Goal: Task Accomplishment & Management: Use online tool/utility

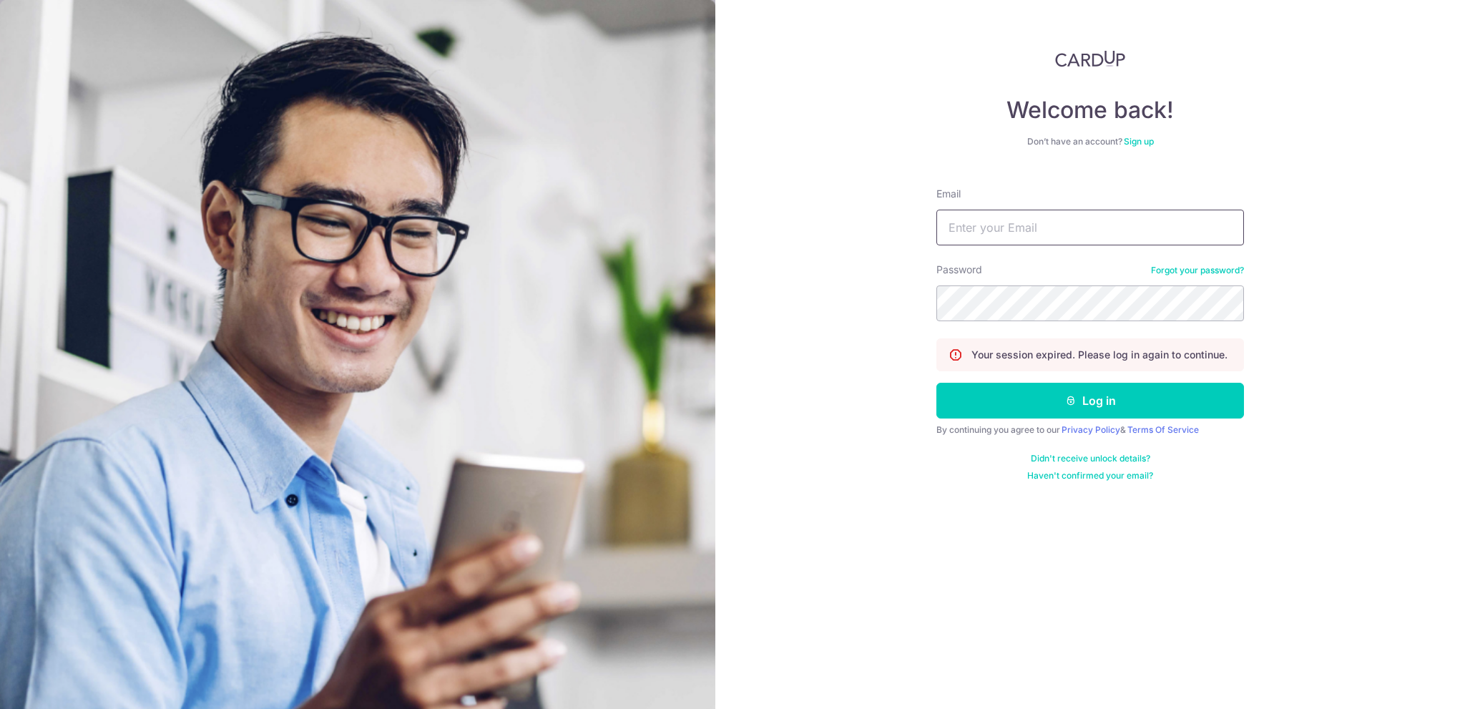
type input "[EMAIL_ADDRESS][PERSON_NAME][PERSON_NAME][DOMAIN_NAME]"
click at [1128, 397] on button "Log in" at bounding box center [1091, 401] width 308 height 36
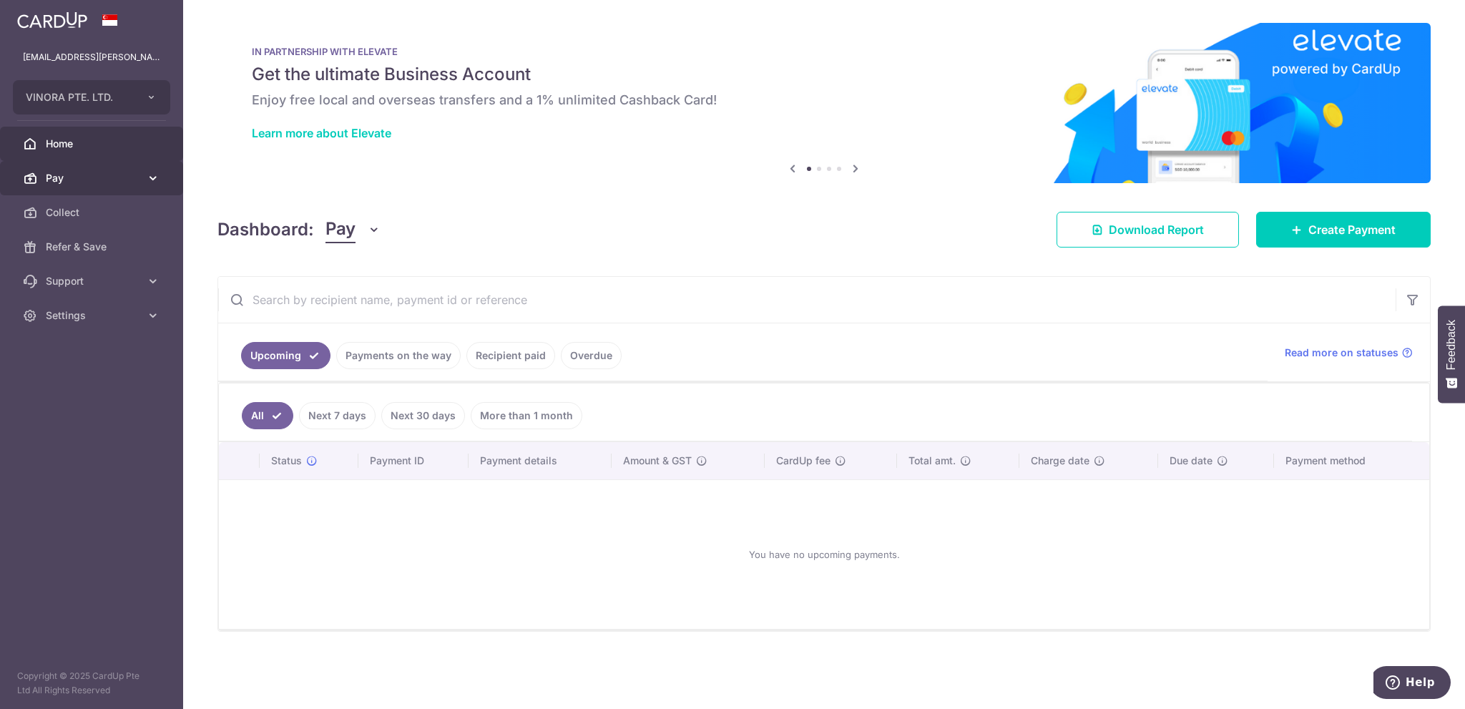
click at [84, 177] on span "Pay" at bounding box center [93, 178] width 94 height 14
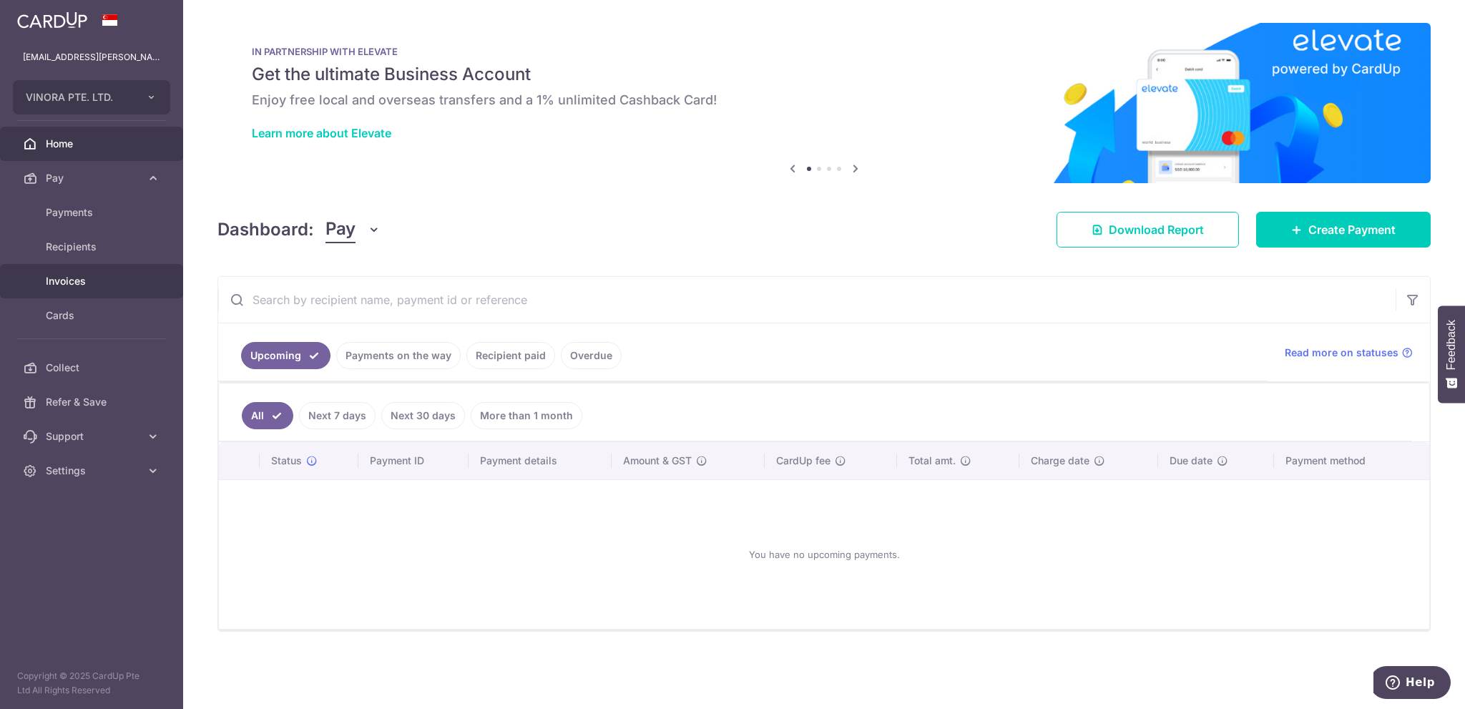
click at [85, 280] on span "Invoices" at bounding box center [93, 281] width 94 height 14
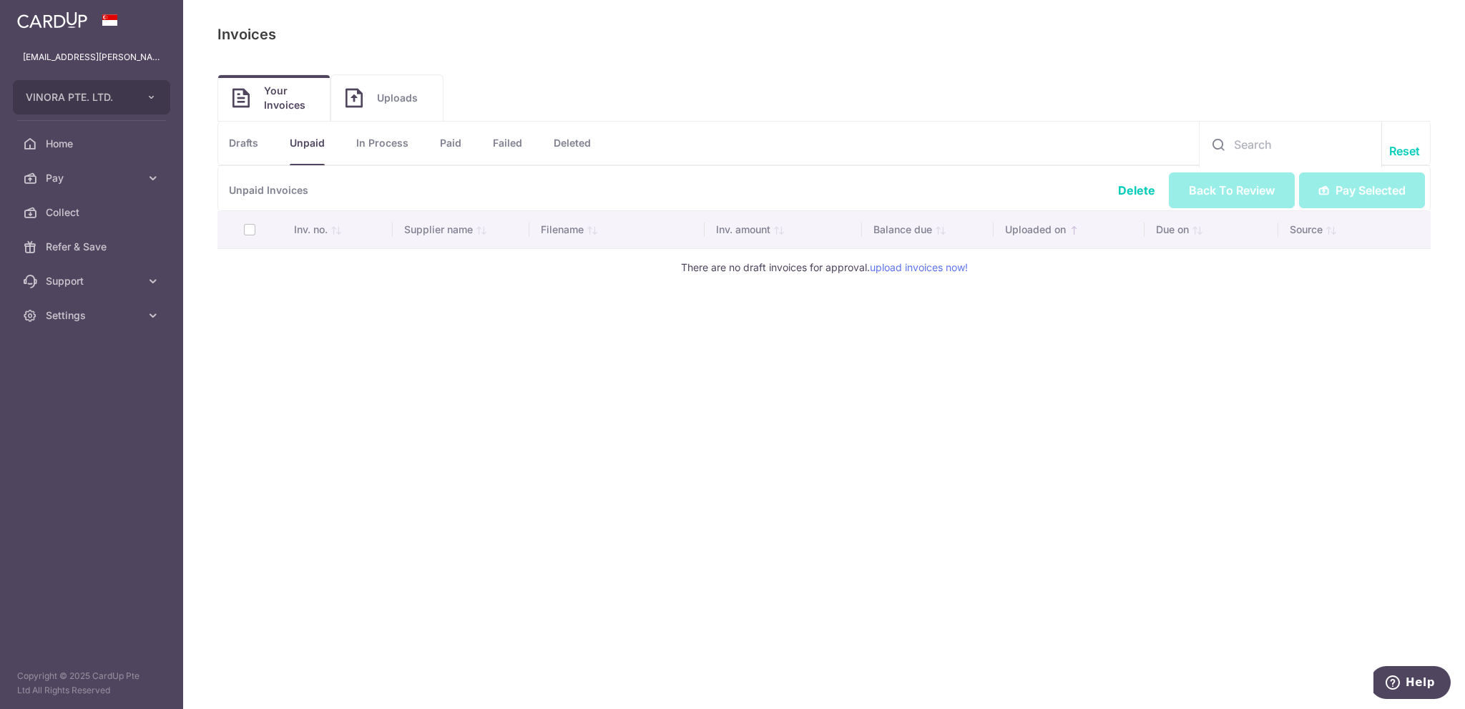
click at [401, 97] on span "Uploads" at bounding box center [403, 98] width 52 height 14
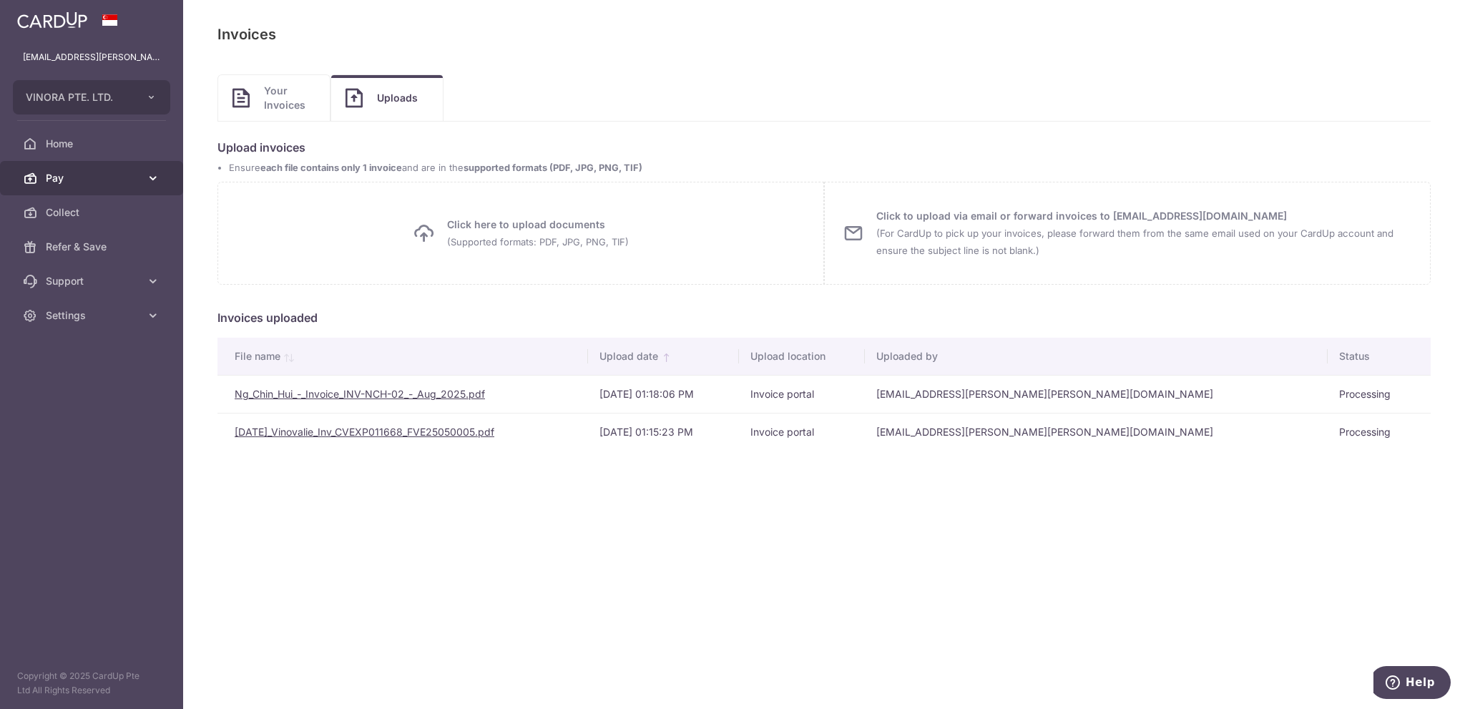
click at [97, 181] on span "Pay" at bounding box center [93, 178] width 94 height 14
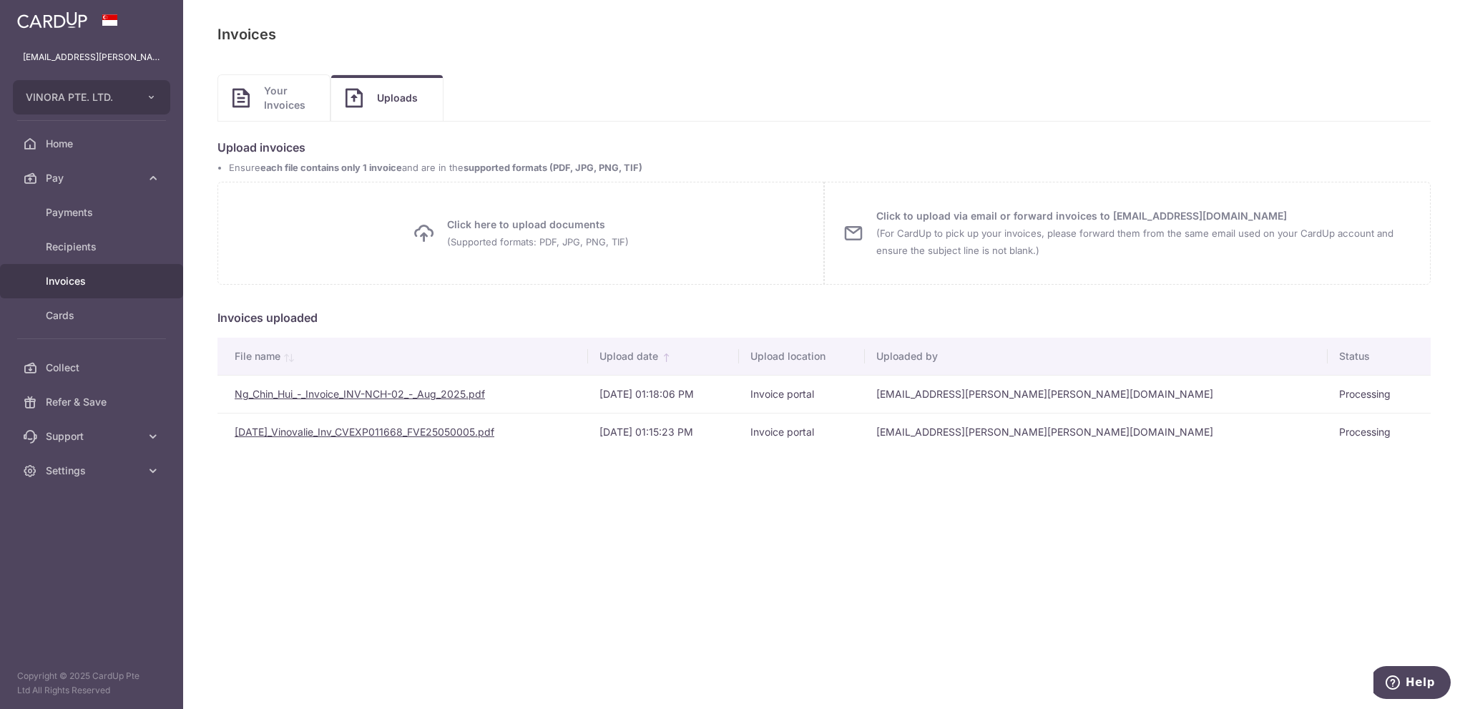
click at [98, 283] on span "Invoices" at bounding box center [93, 281] width 94 height 14
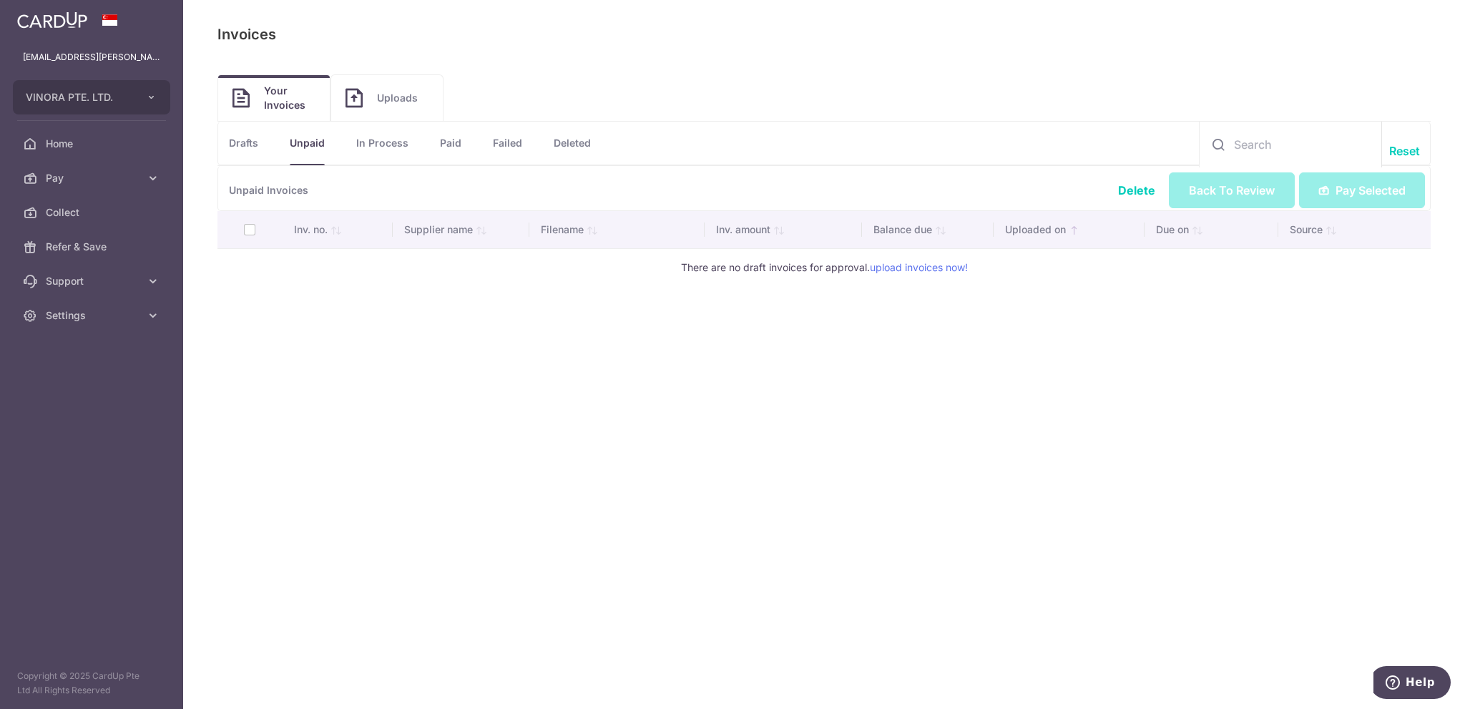
click at [389, 94] on span "Uploads" at bounding box center [403, 98] width 52 height 14
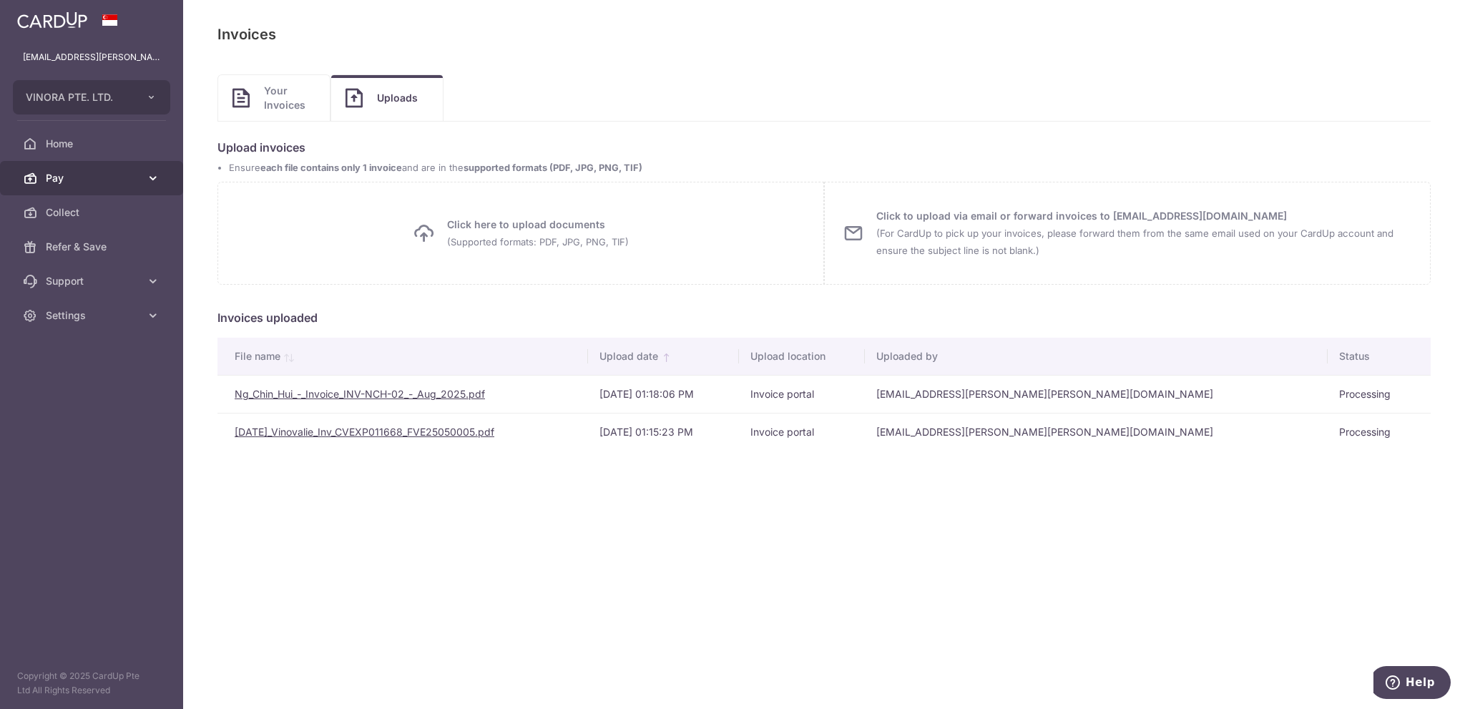
click at [66, 169] on link "Pay" at bounding box center [91, 178] width 183 height 34
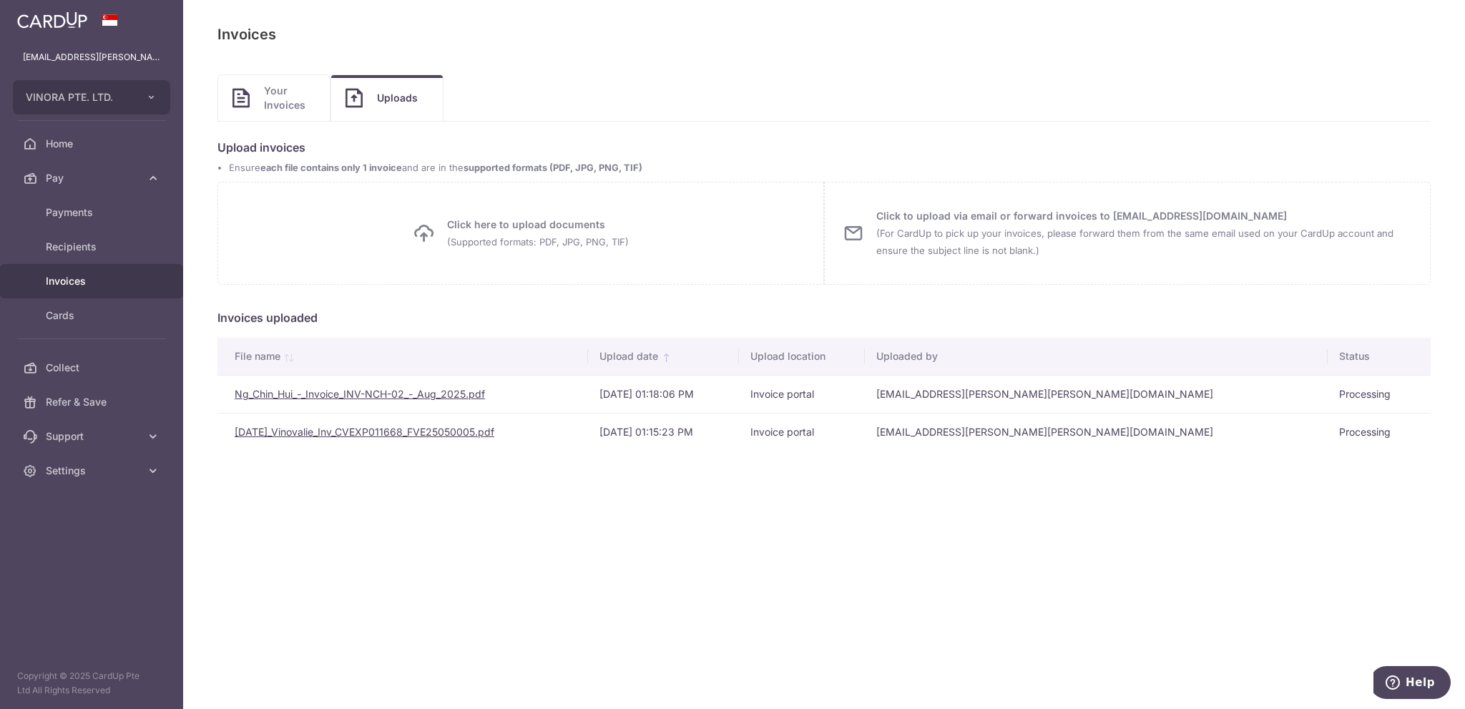
click at [79, 283] on span "Invoices" at bounding box center [93, 281] width 94 height 14
